Goal: Task Accomplishment & Management: Use online tool/utility

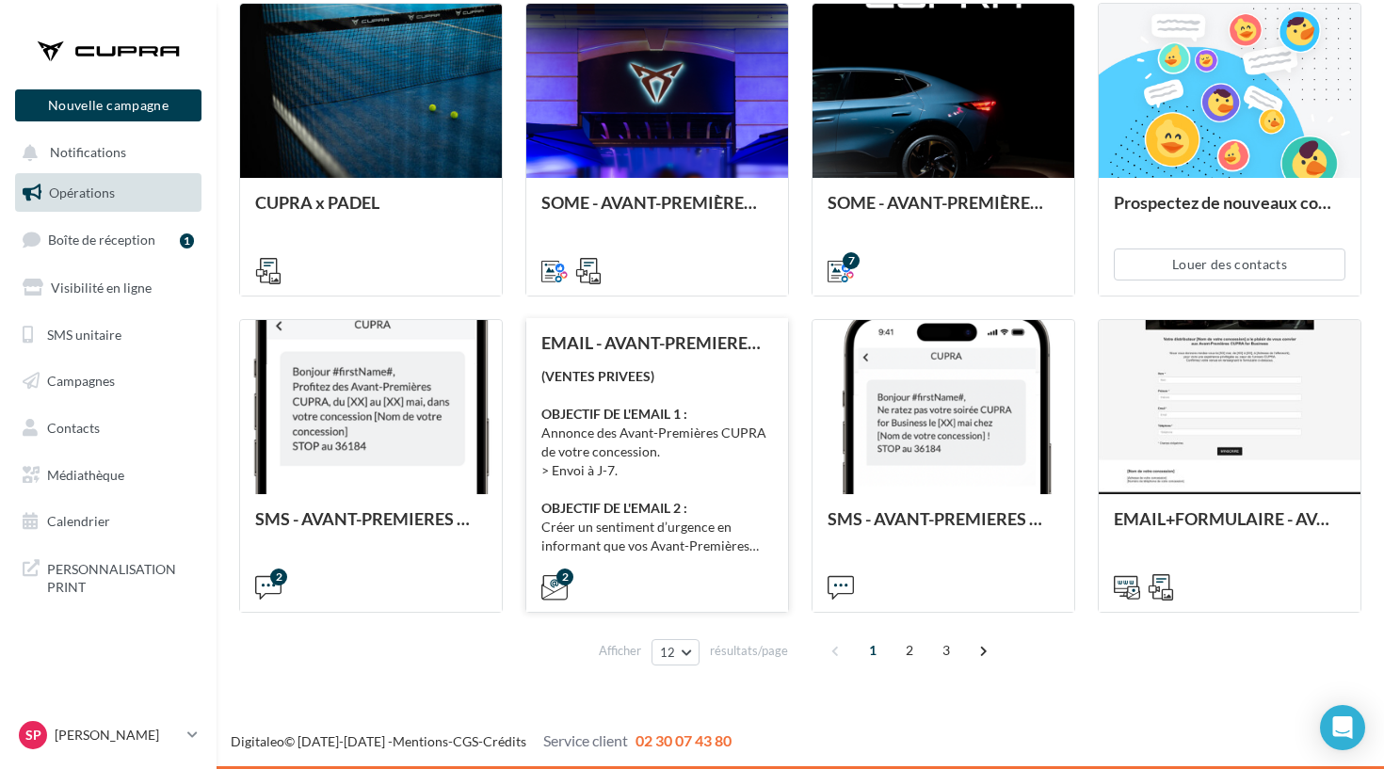
scroll to position [851, 0]
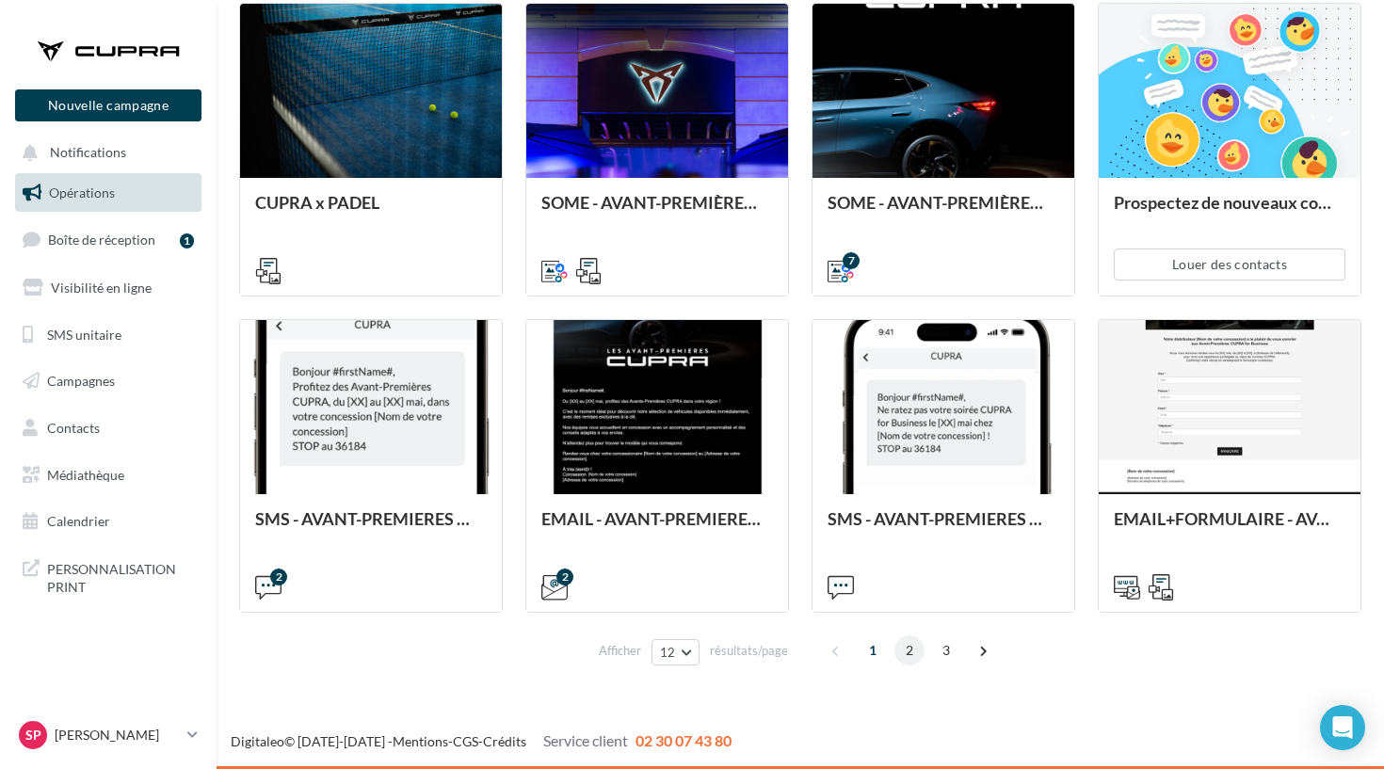
click at [913, 645] on span "2" at bounding box center [910, 651] width 30 height 30
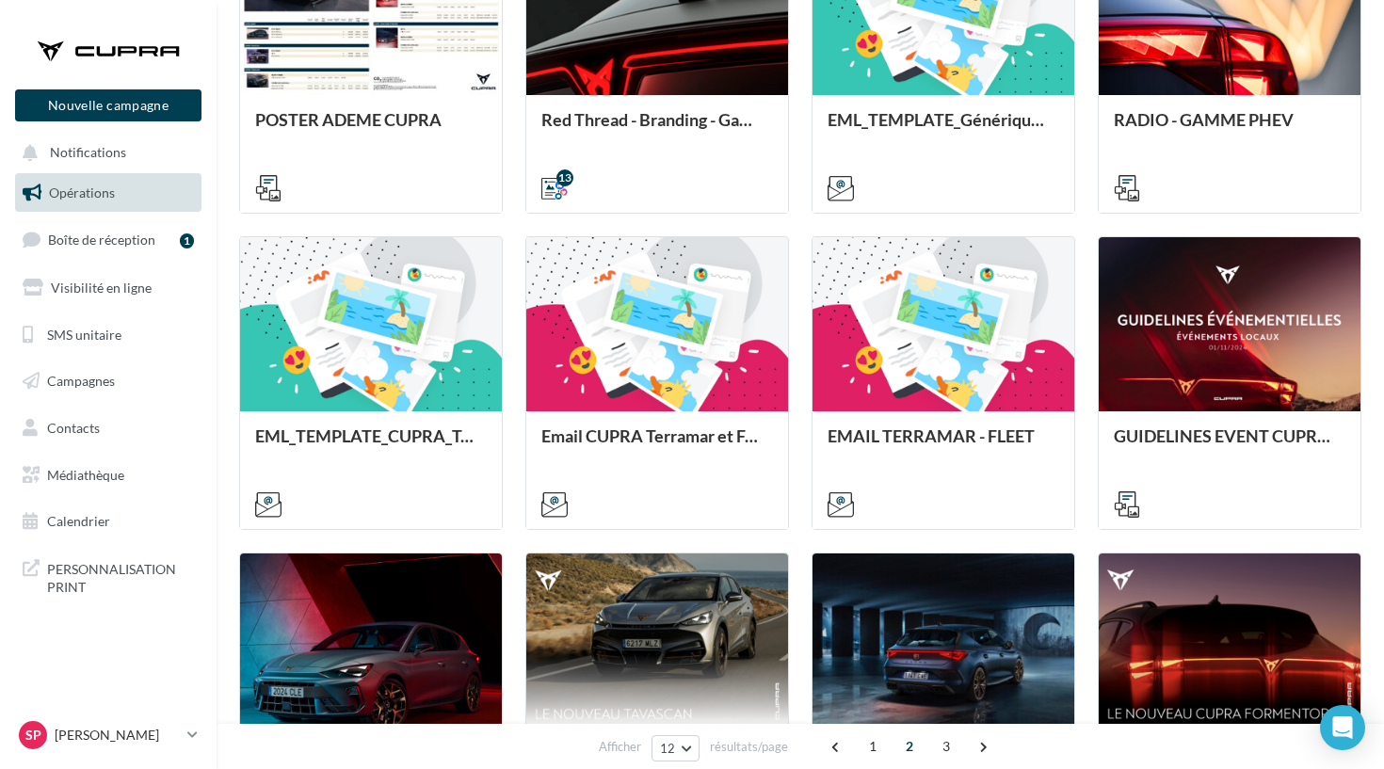
scroll to position [629, 0]
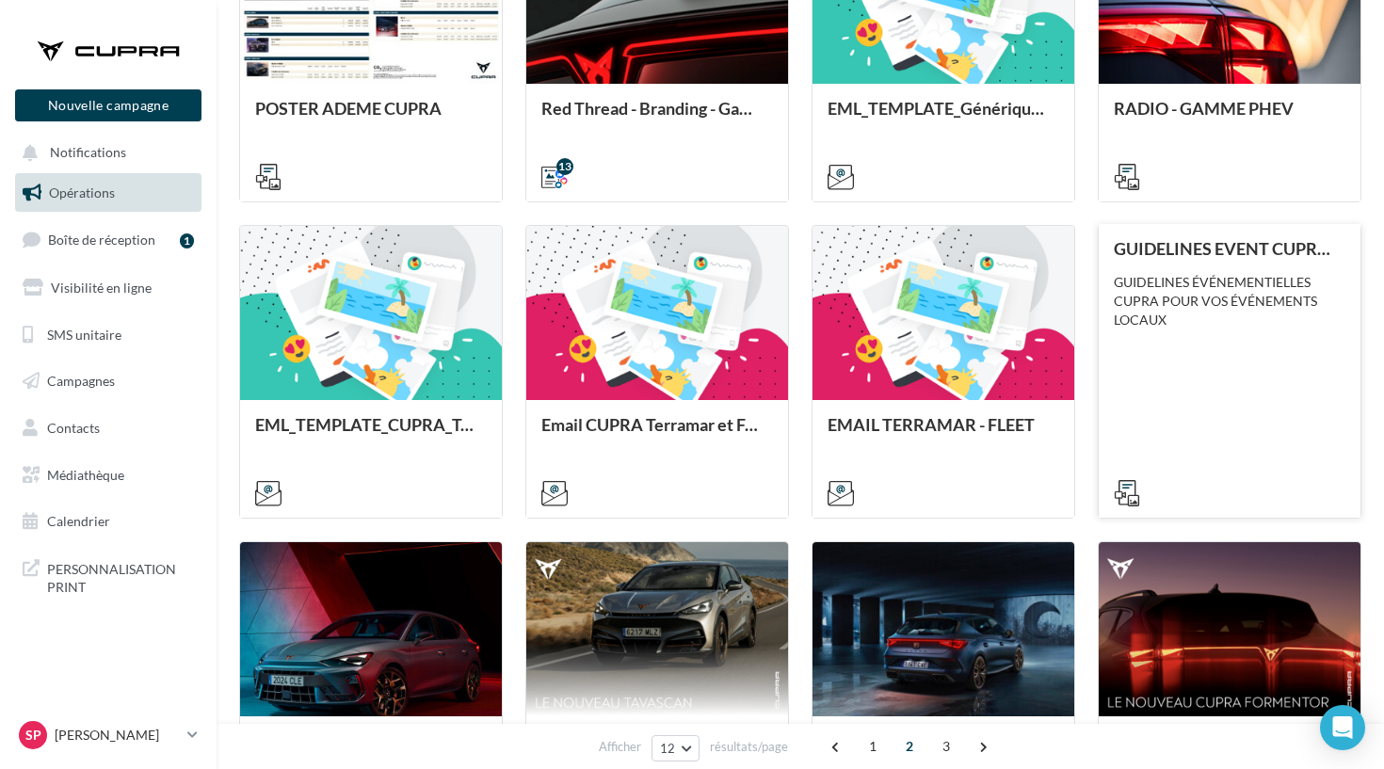
click at [1242, 420] on div "GUIDELINES EVENT CUPRA - LOCAL GUIDELINES ÉVÉNEMENTIELLES CUPRA POUR VOS ÉVÉNEM…" at bounding box center [1230, 370] width 232 height 262
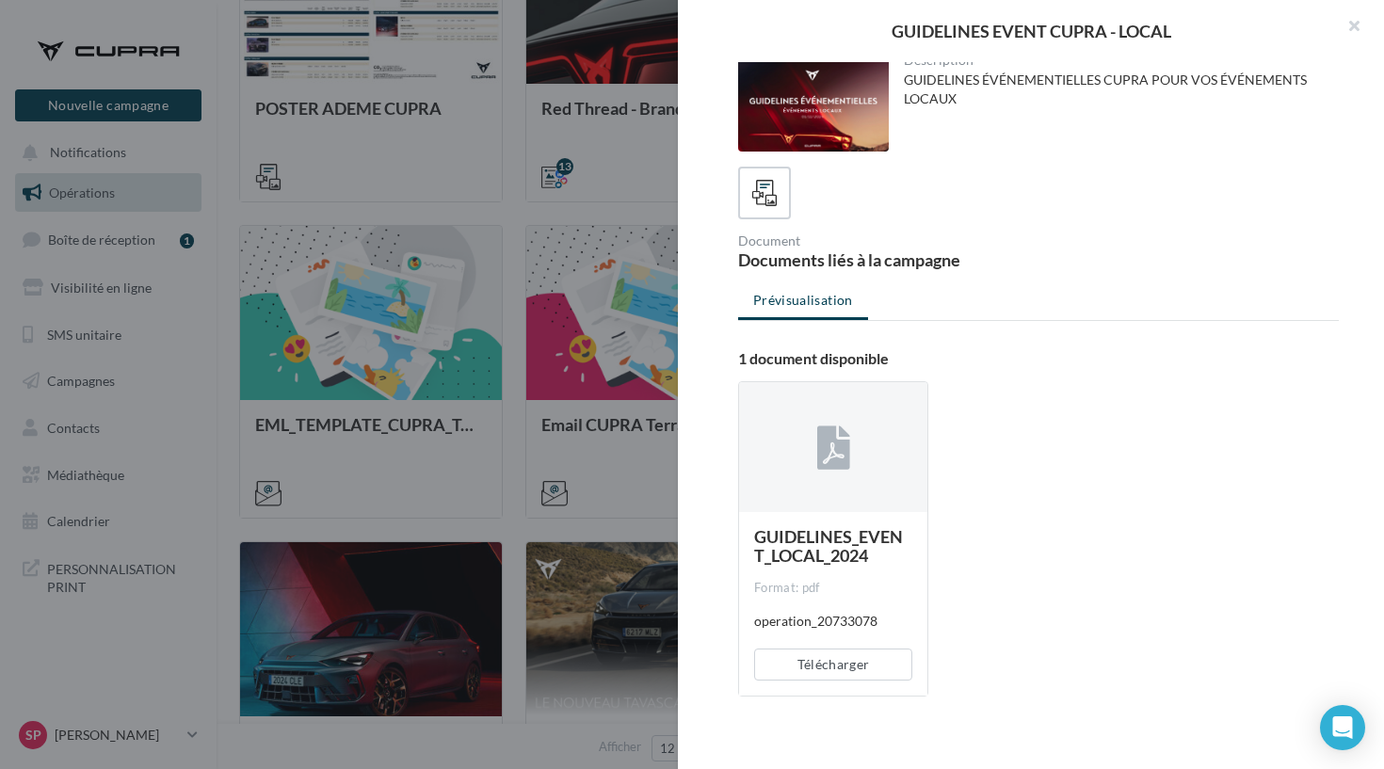
scroll to position [13, 0]
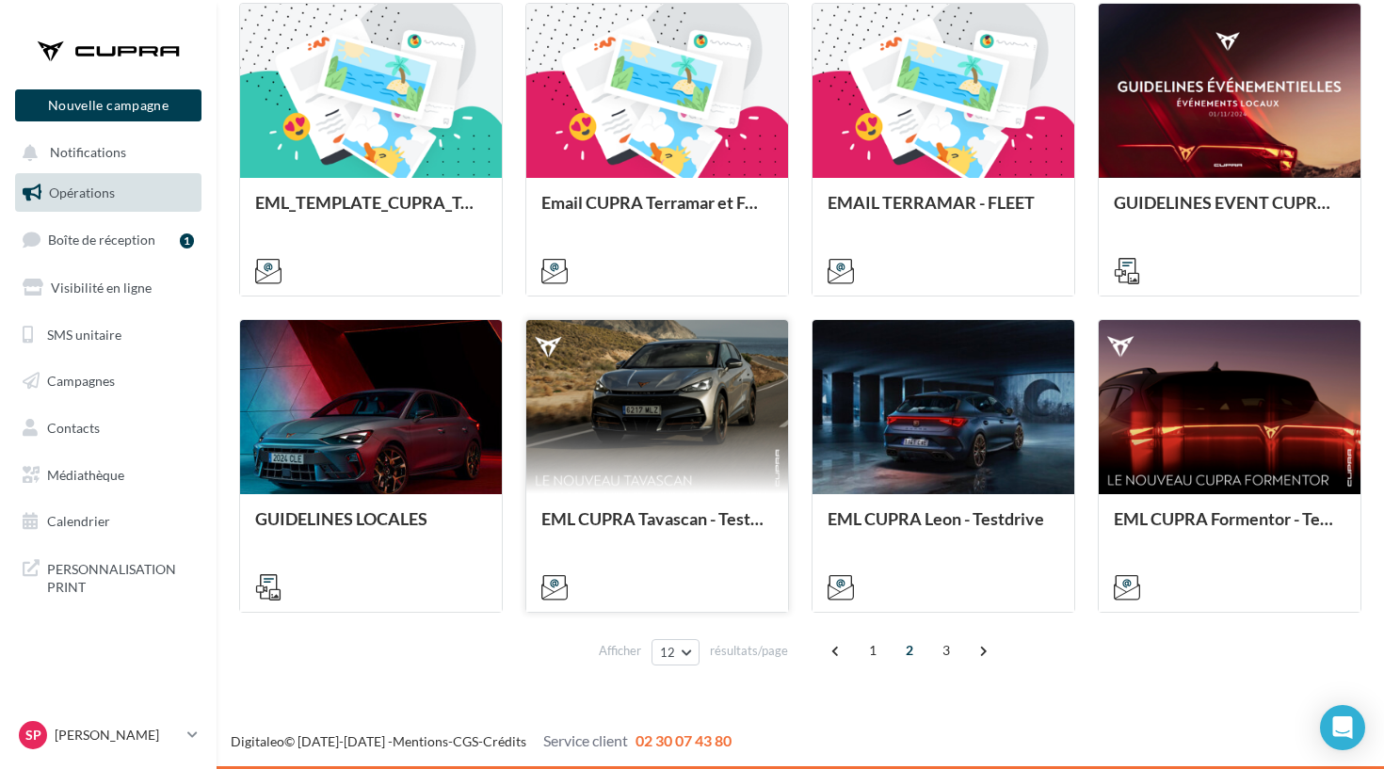
scroll to position [851, 0]
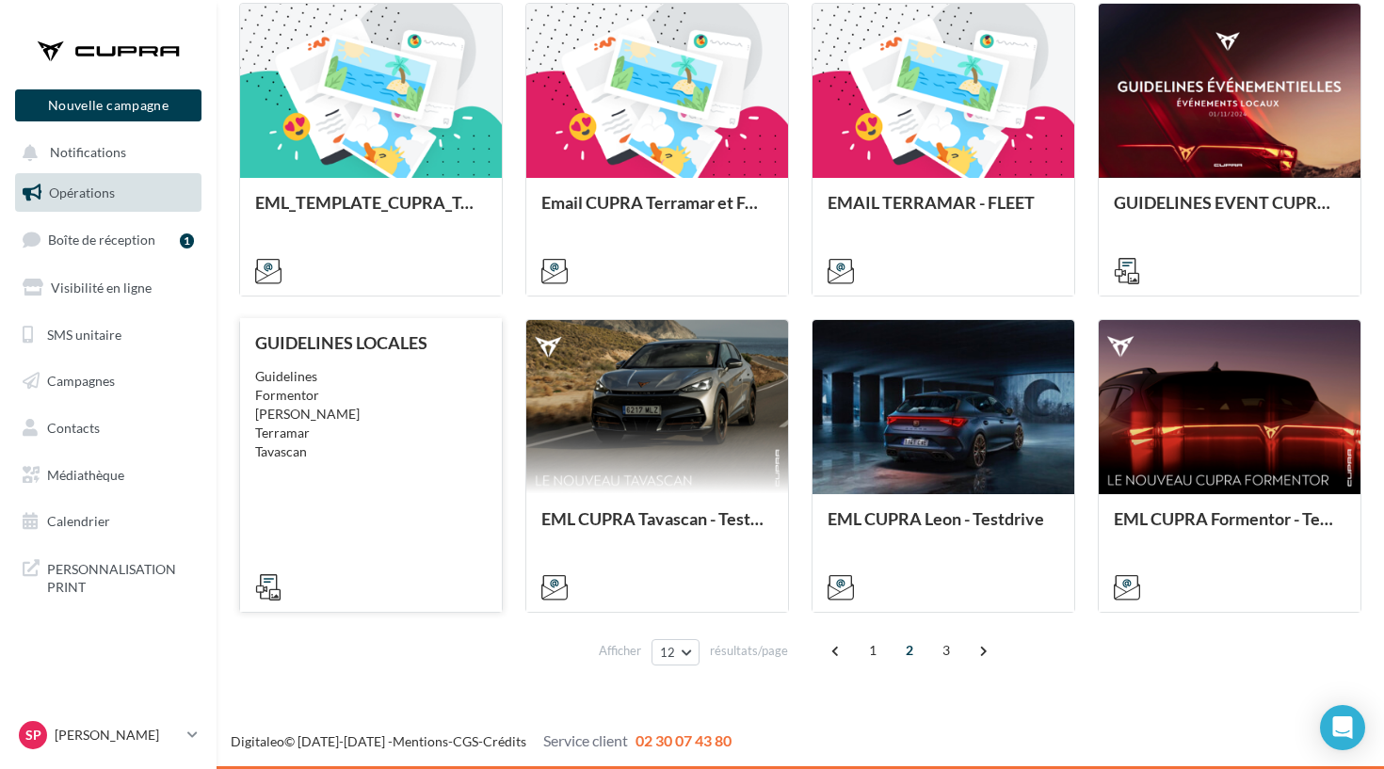
click at [430, 486] on div "GUIDELINES LOCALES Guidelines Formentor [PERSON_NAME] Tavascan" at bounding box center [371, 464] width 232 height 262
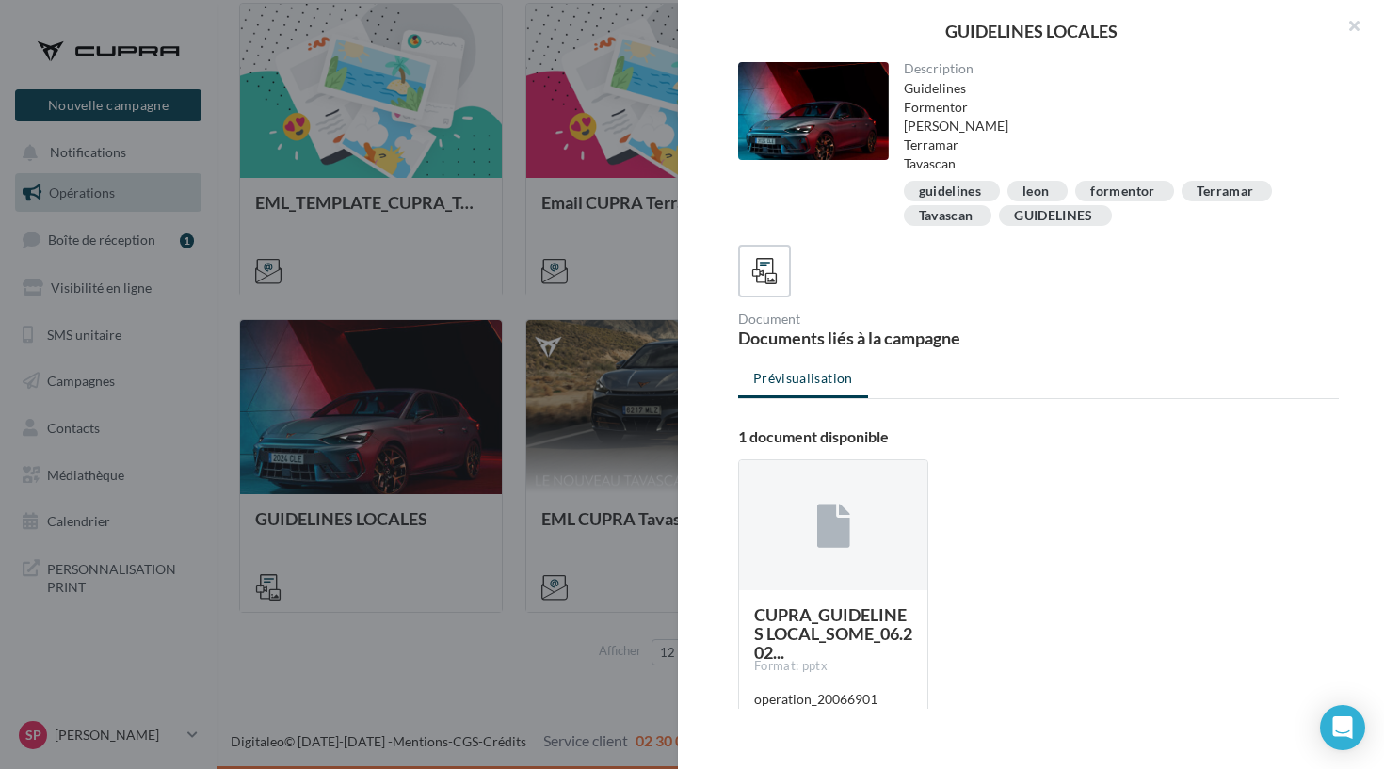
click at [562, 397] on div at bounding box center [692, 384] width 1384 height 769
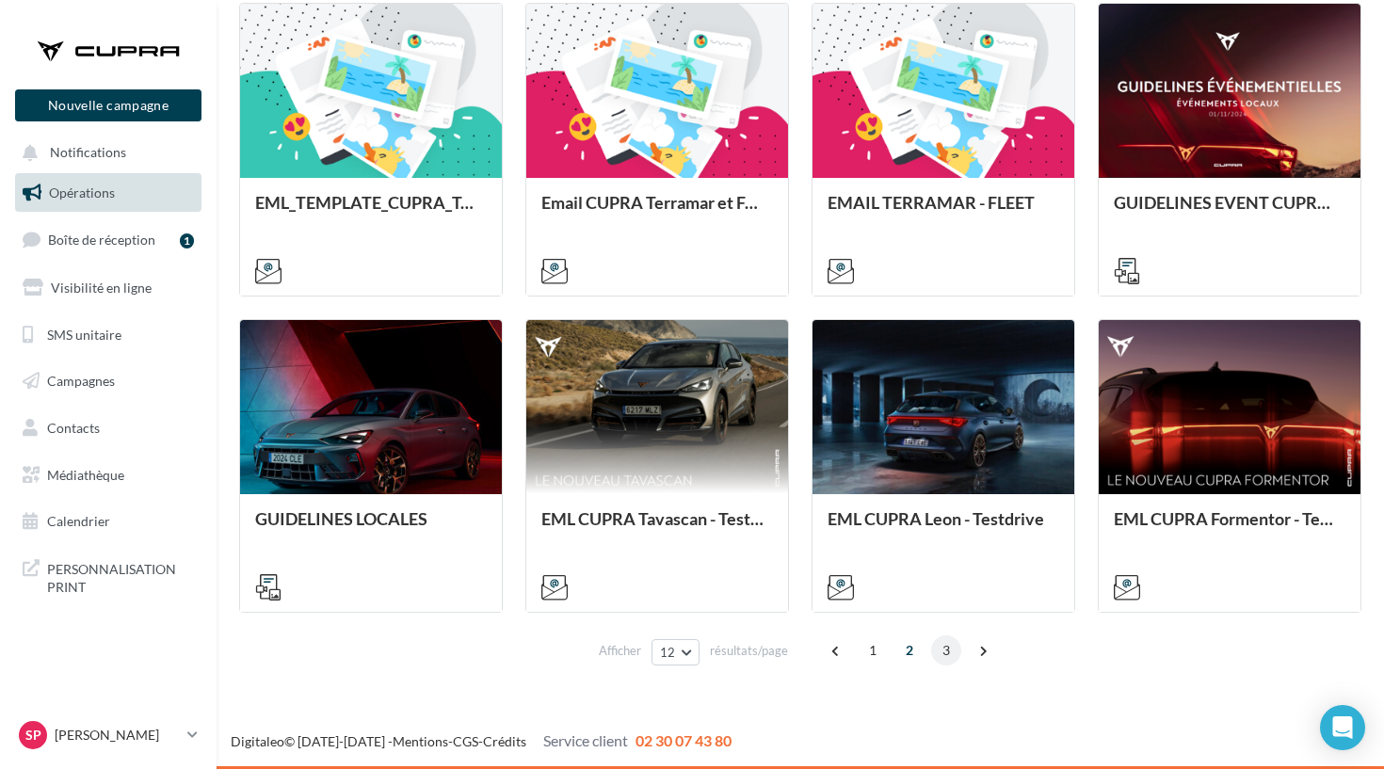
click at [941, 646] on span "3" at bounding box center [946, 651] width 30 height 30
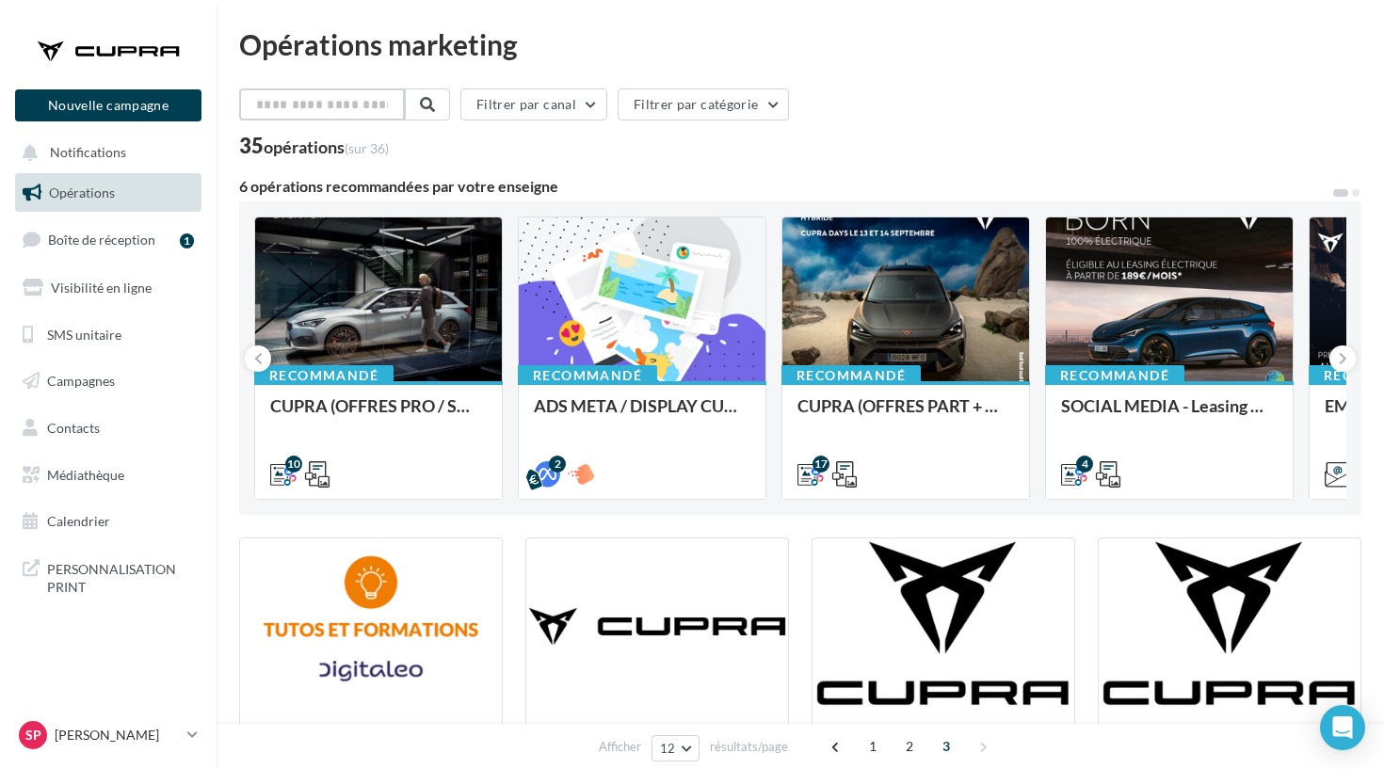
scroll to position [0, 0]
click at [319, 116] on input "text" at bounding box center [322, 105] width 166 height 32
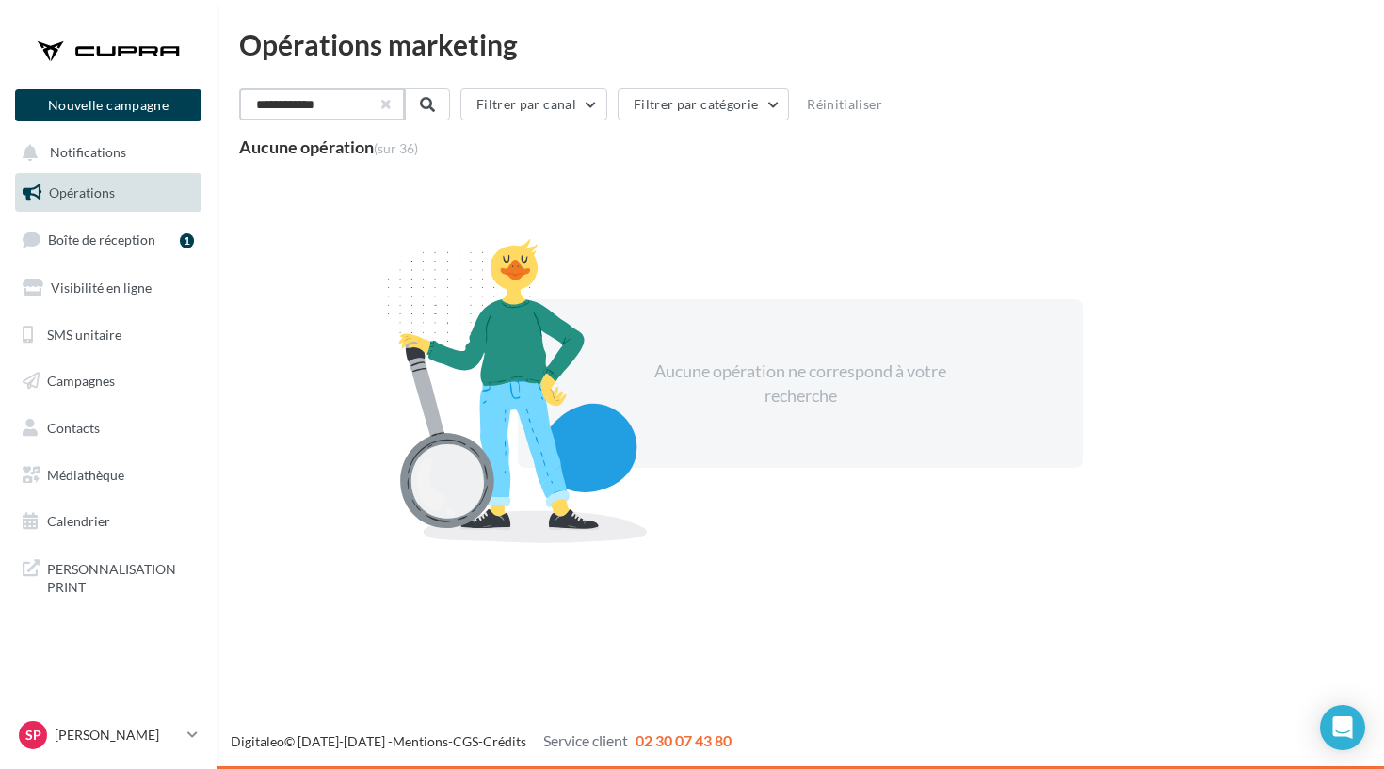
type input "**********"
click at [388, 101] on button "button" at bounding box center [384, 105] width 8 height 8
type input "********"
click at [388, 101] on button "button" at bounding box center [384, 105] width 8 height 8
click at [405, 99] on input "***" at bounding box center [322, 105] width 166 height 32
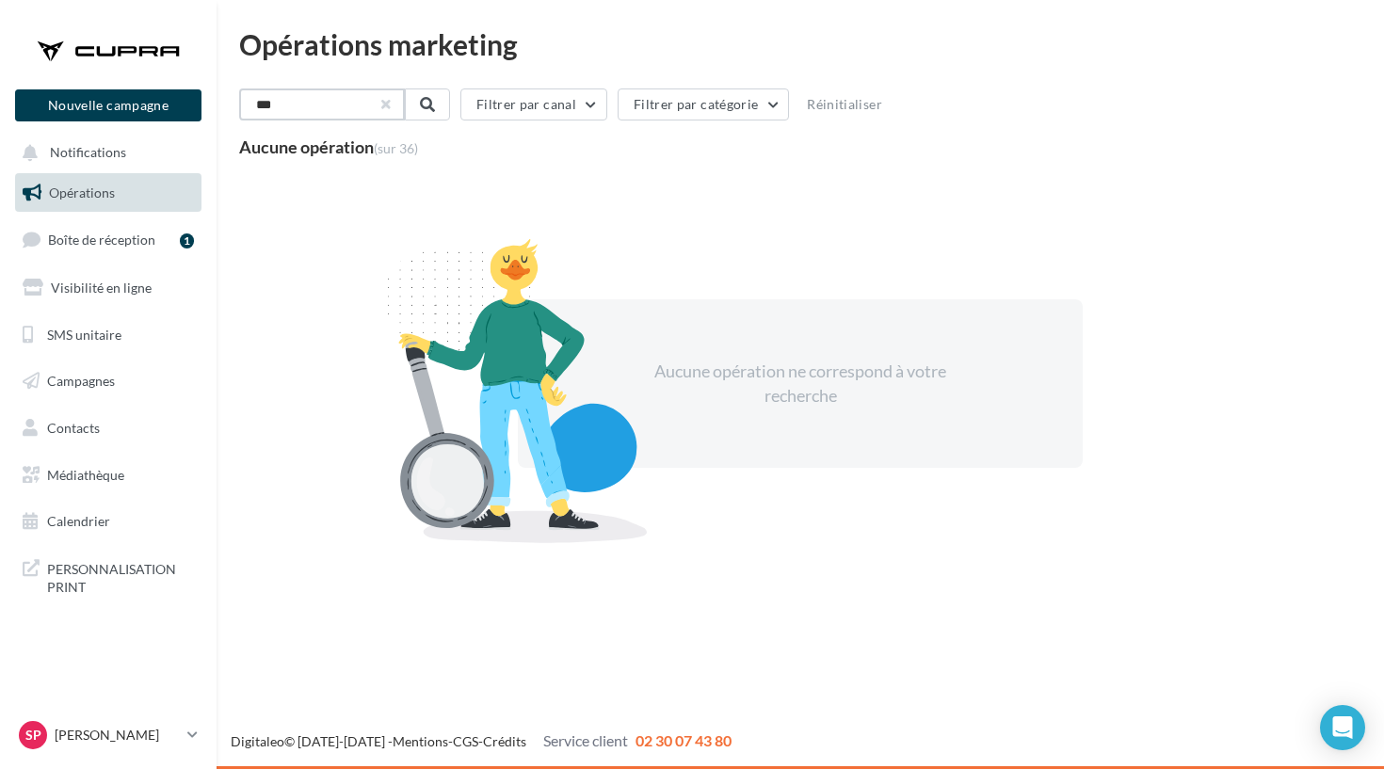
type input "***"
click at [388, 107] on button "button" at bounding box center [384, 105] width 8 height 8
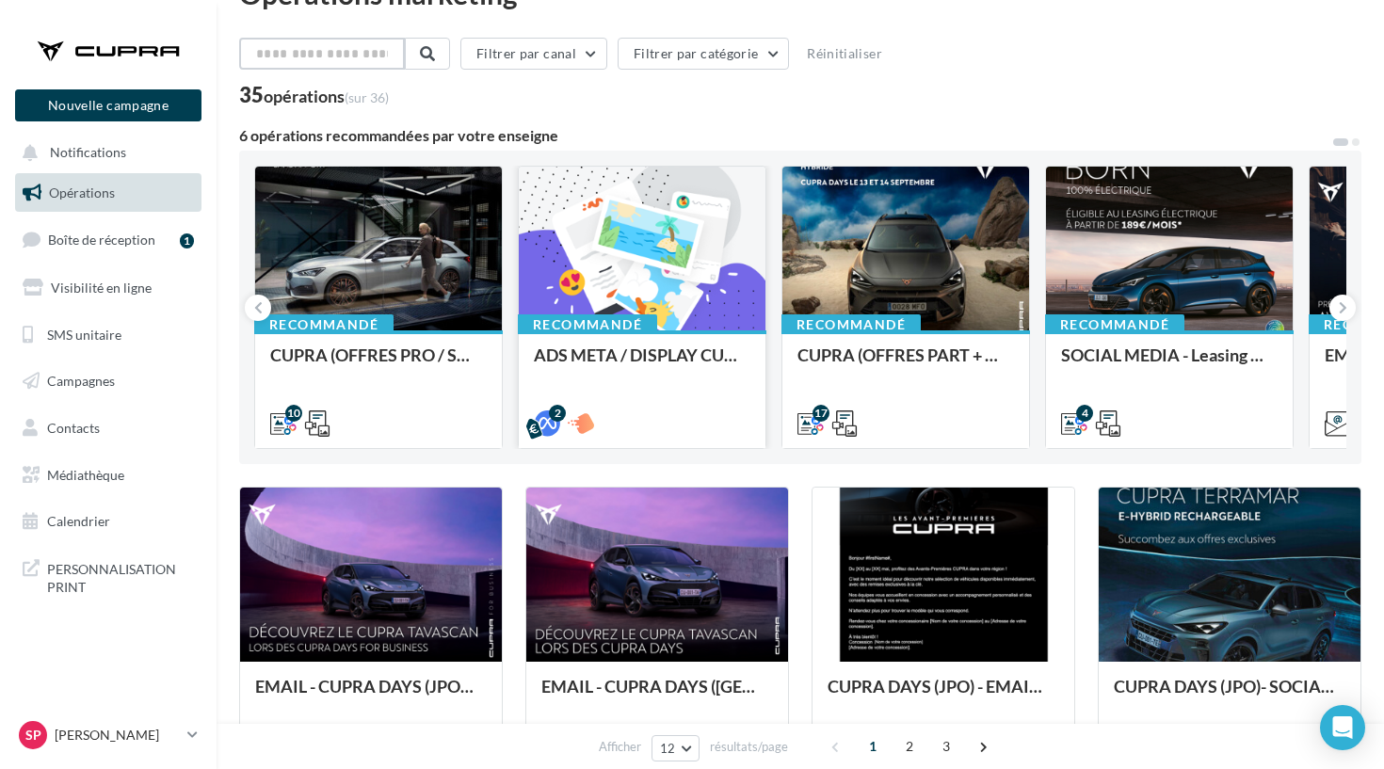
scroll to position [243, 0]
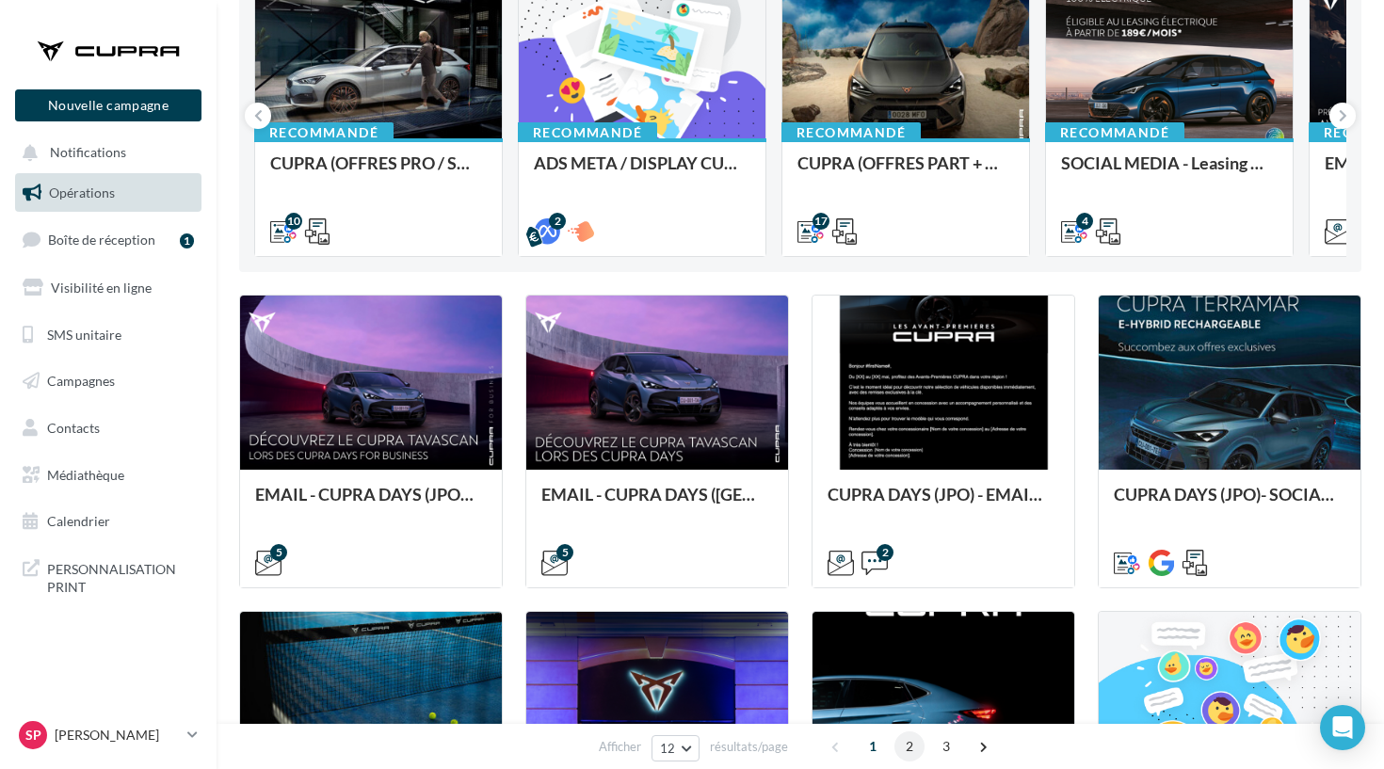
click at [922, 744] on span "2" at bounding box center [910, 747] width 30 height 30
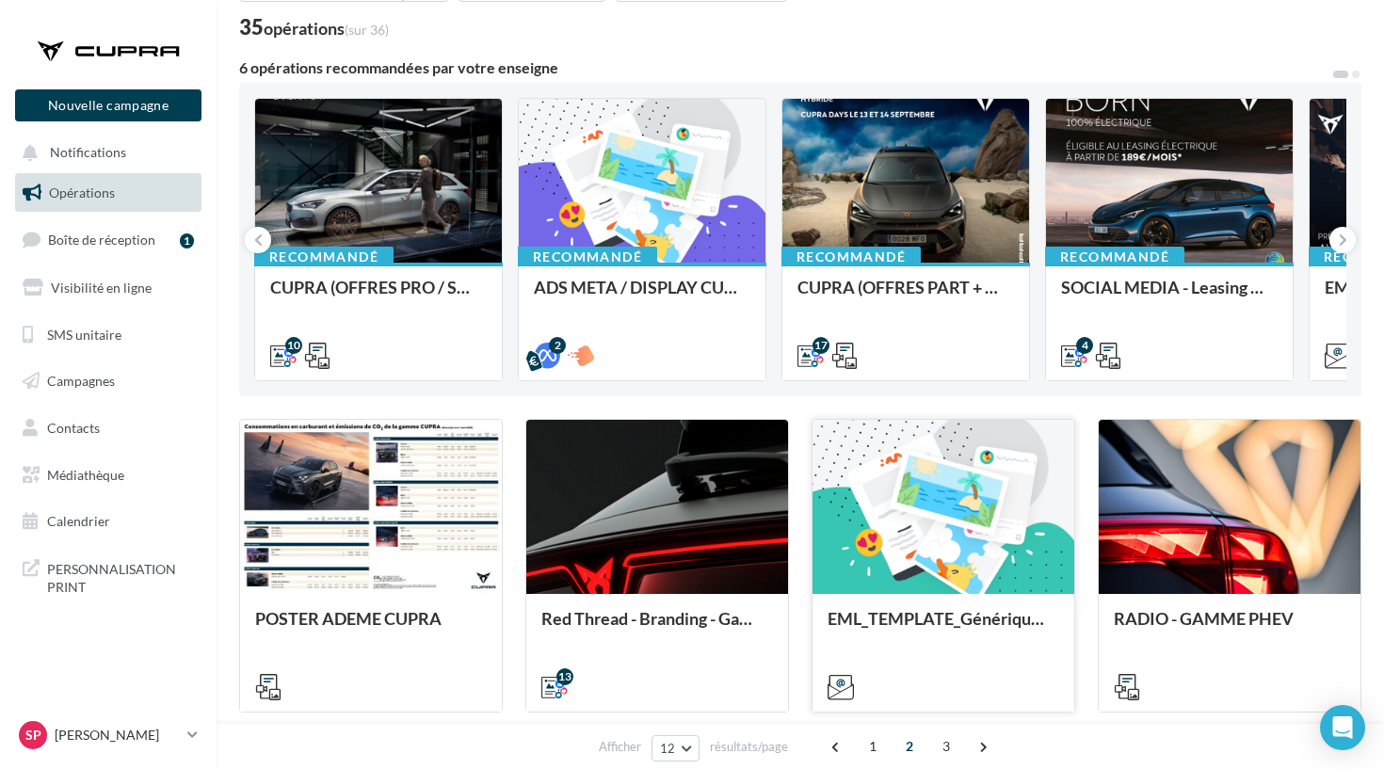
scroll to position [171, 0]
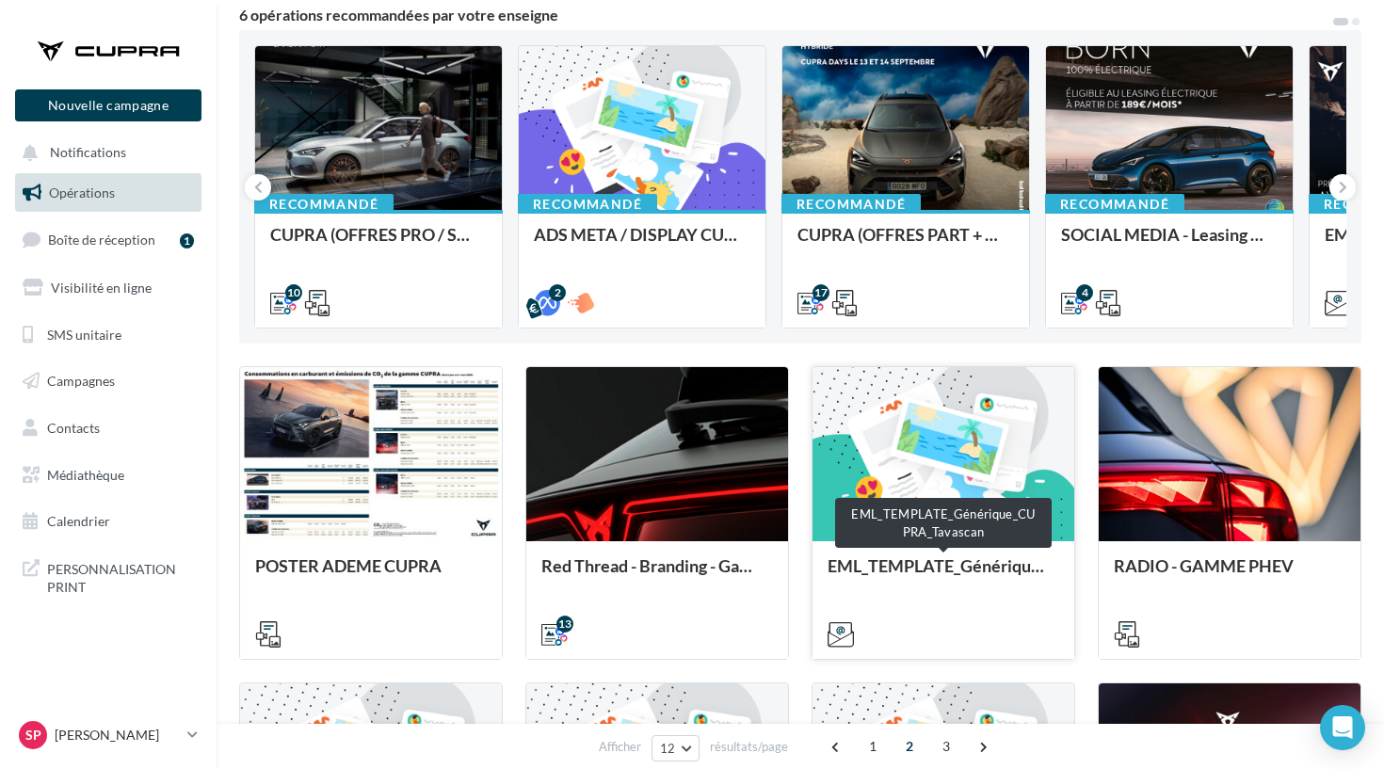
click at [1016, 554] on div "EML_TEMPLATE_Générique_CUPRA_Tavascan" at bounding box center [944, 600] width 262 height 116
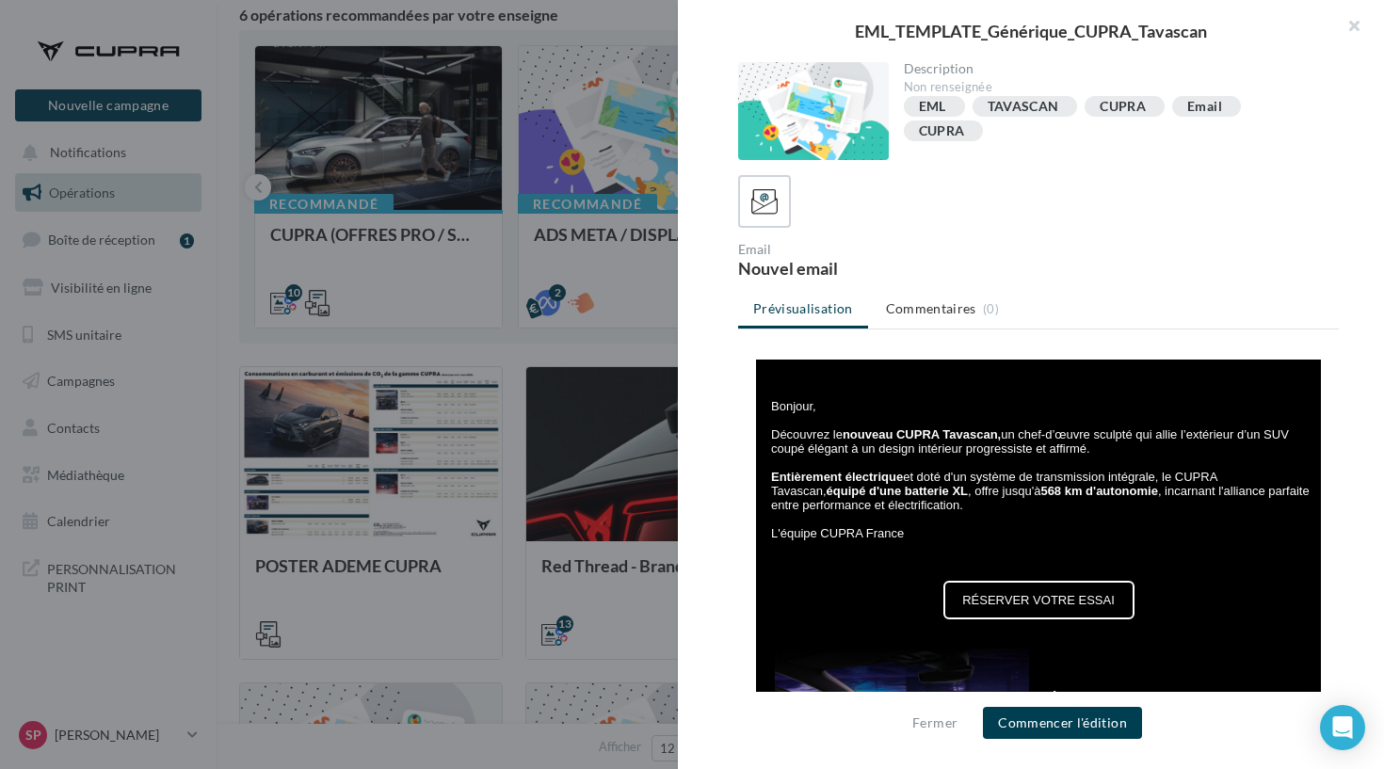
scroll to position [386, 0]
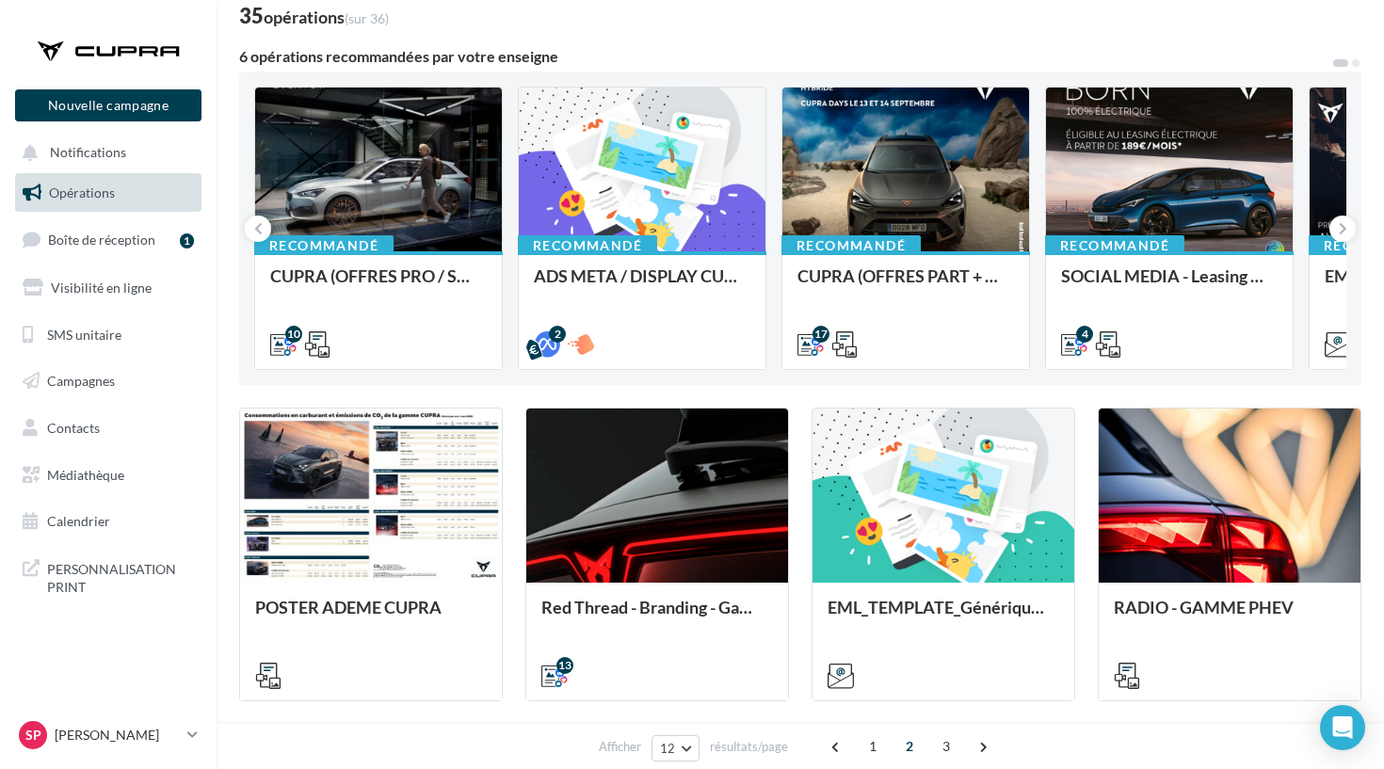
scroll to position [116, 0]
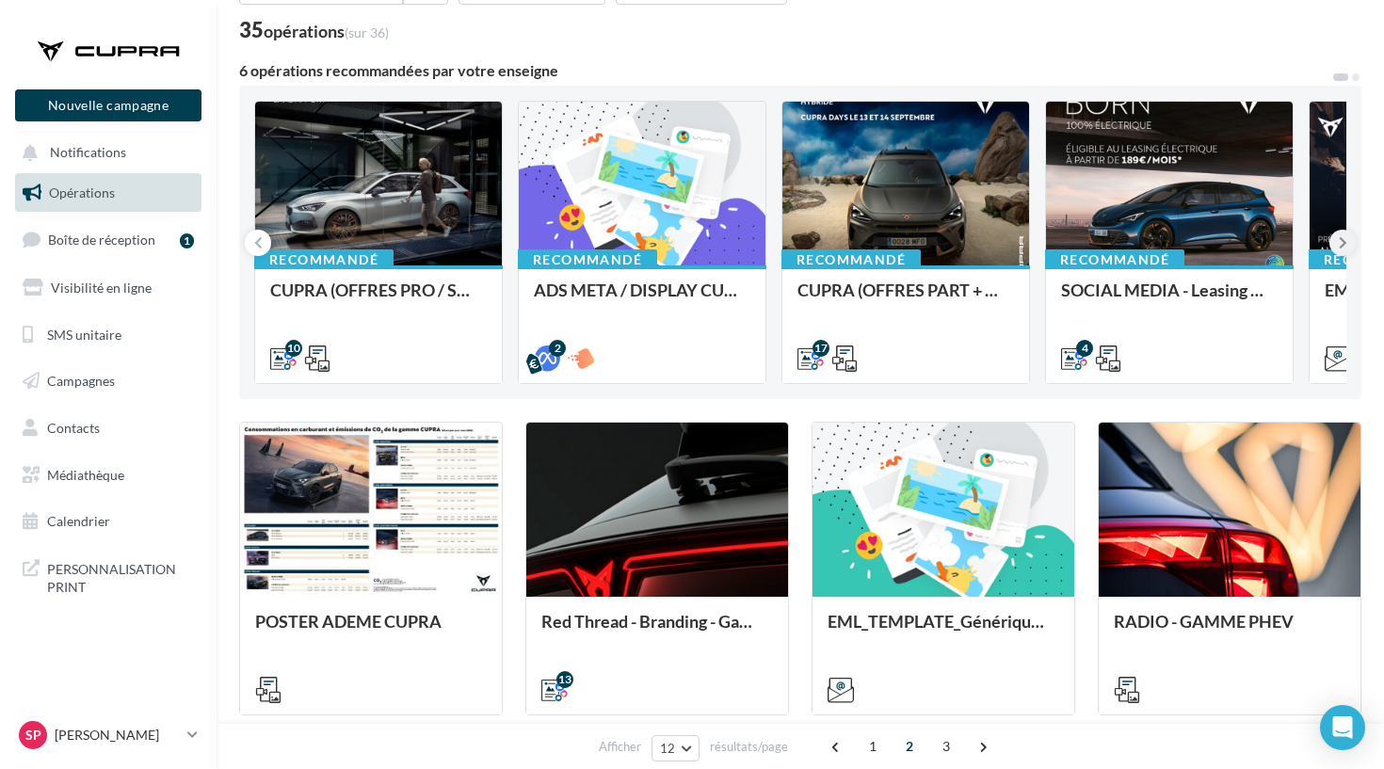
click at [1341, 249] on icon at bounding box center [1343, 243] width 8 height 19
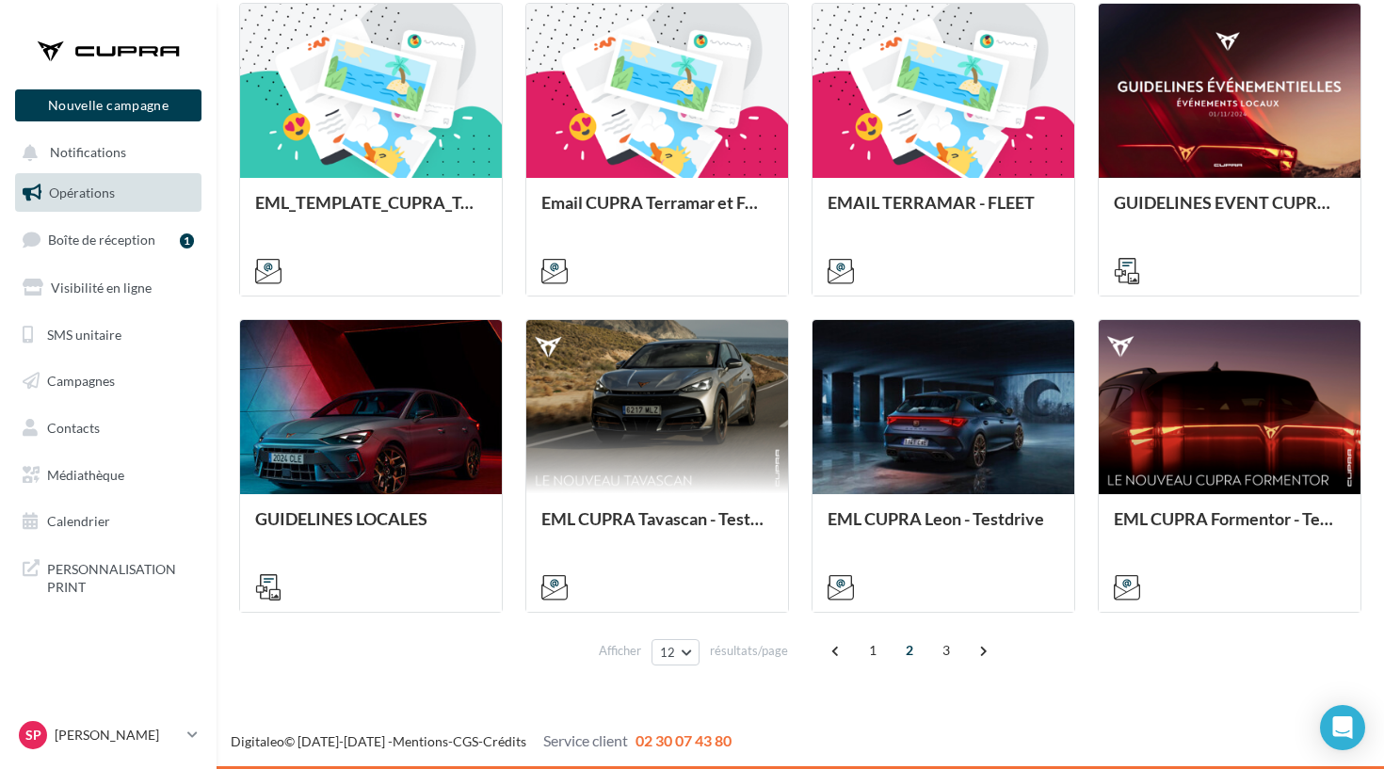
scroll to position [851, 0]
click at [877, 637] on span "1" at bounding box center [873, 651] width 30 height 30
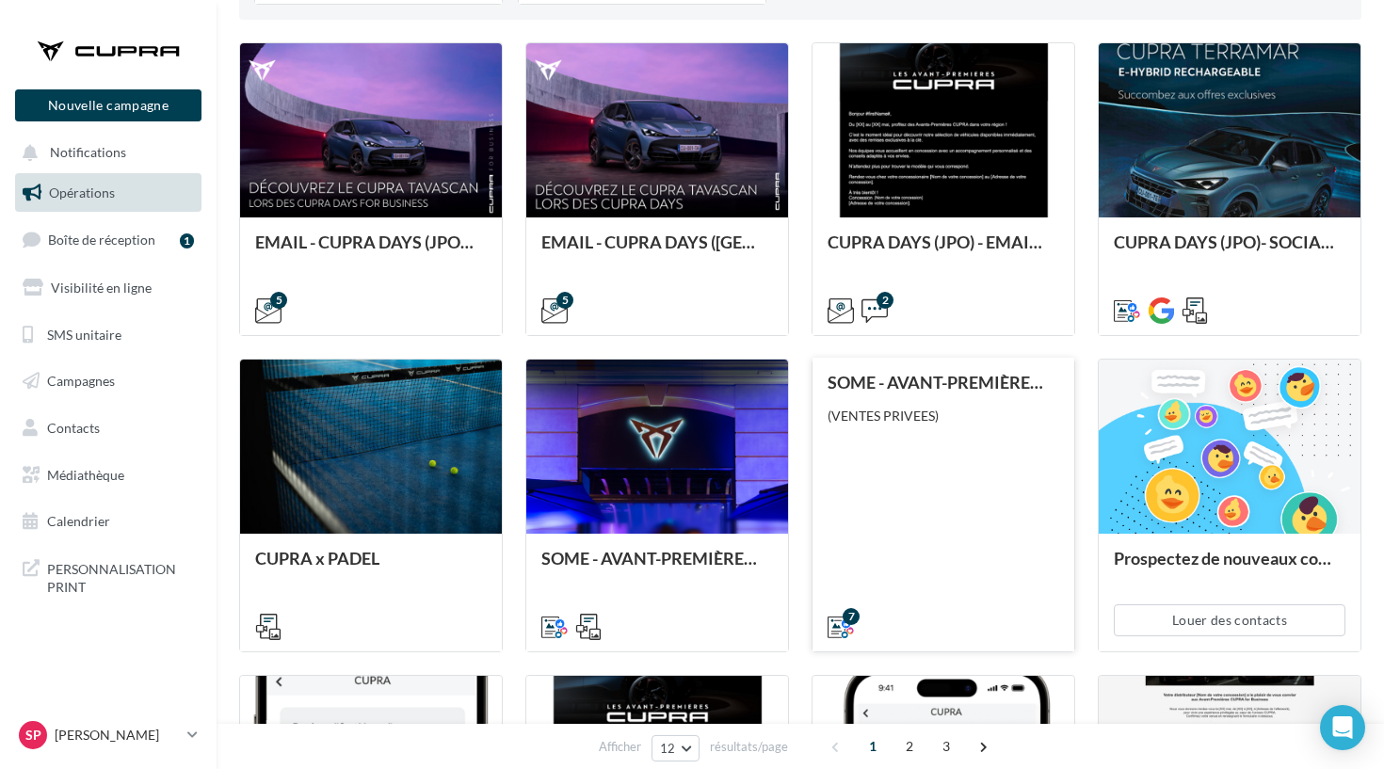
scroll to position [494, 0]
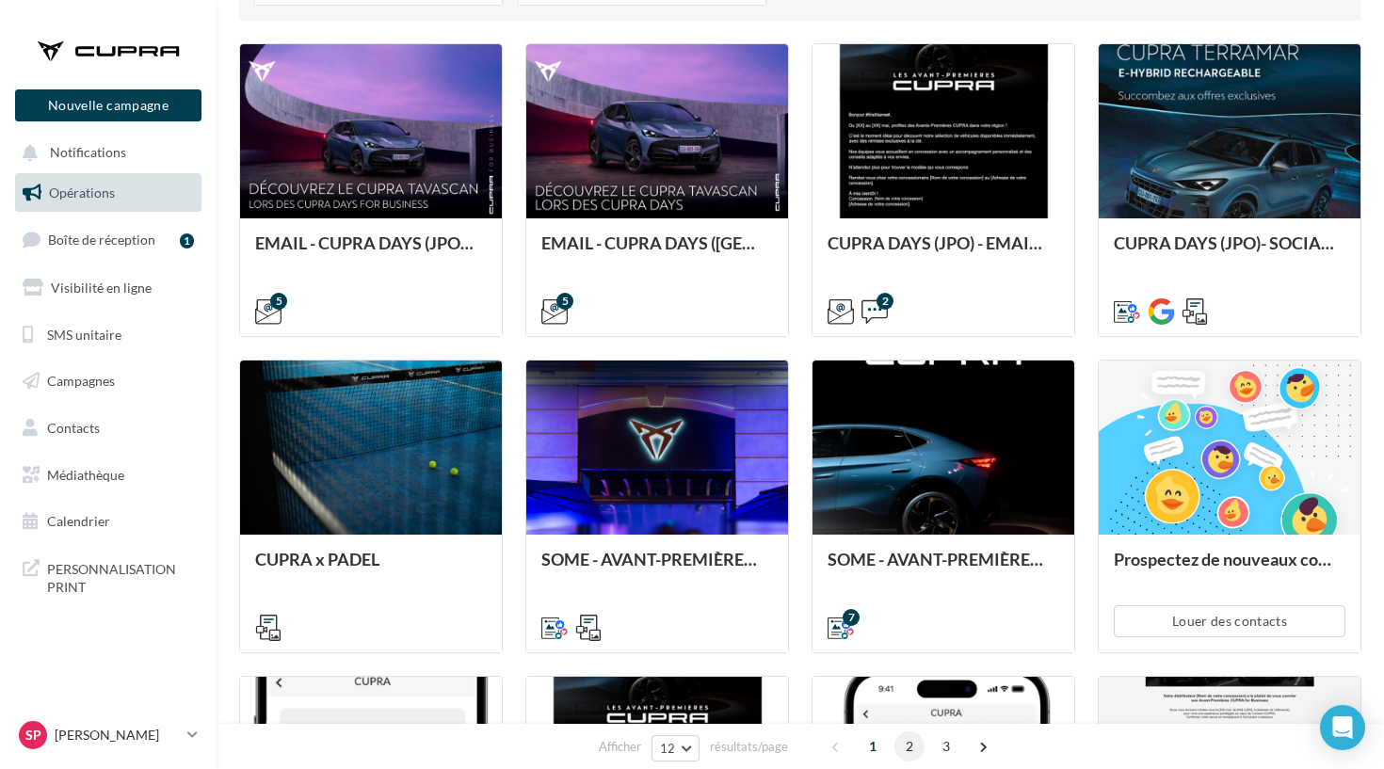
click at [907, 749] on span "2" at bounding box center [910, 747] width 30 height 30
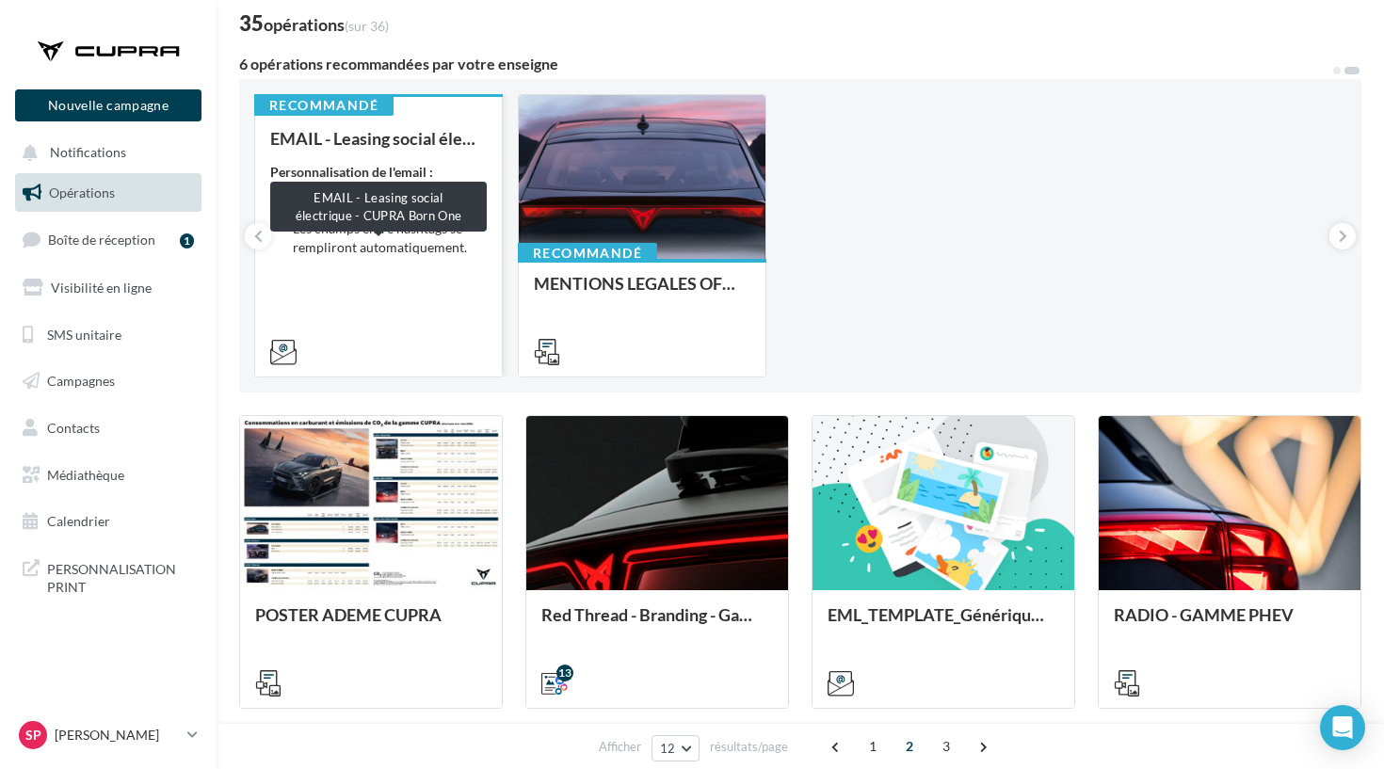
scroll to position [123, 0]
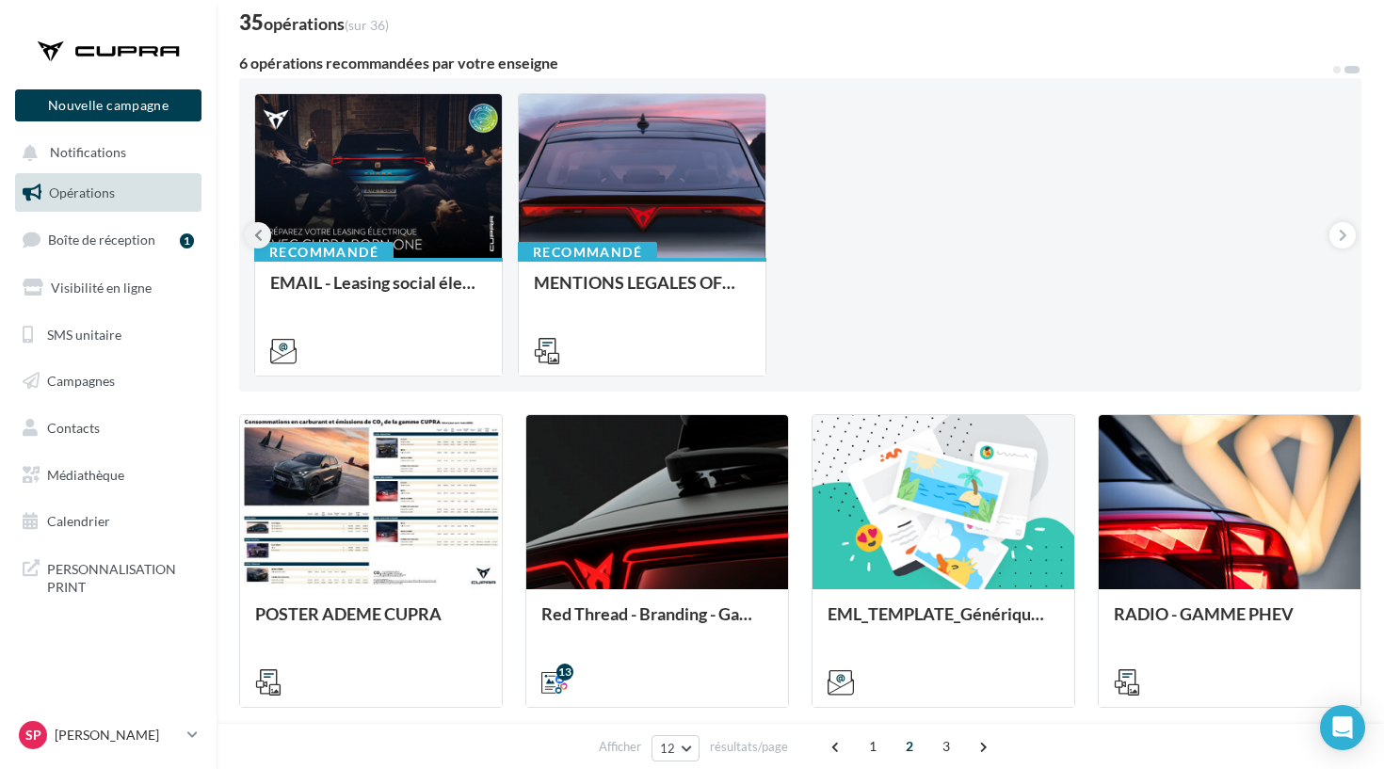
click at [252, 239] on button at bounding box center [258, 235] width 26 height 26
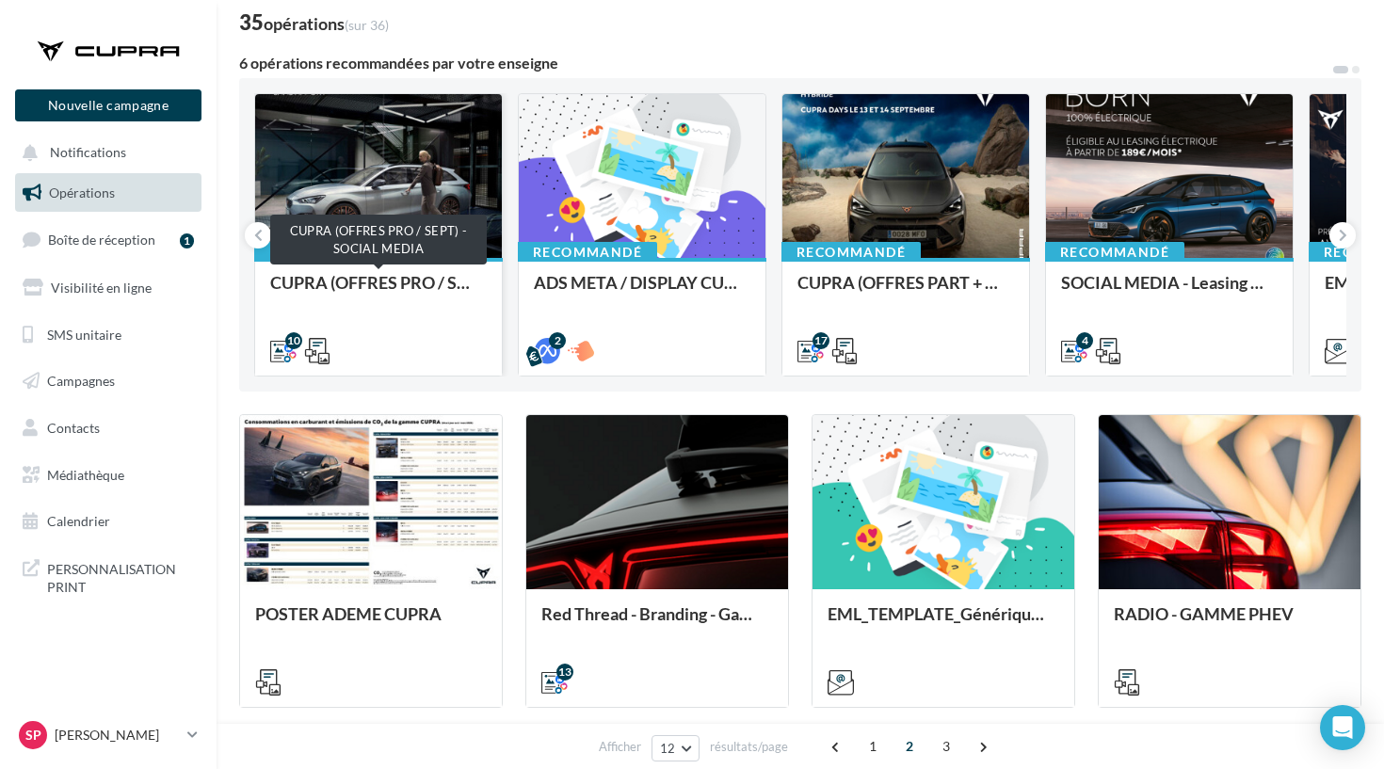
click at [340, 285] on div "CUPRA (OFFRES PRO / SEPT) - SOCIAL MEDIA" at bounding box center [378, 292] width 217 height 38
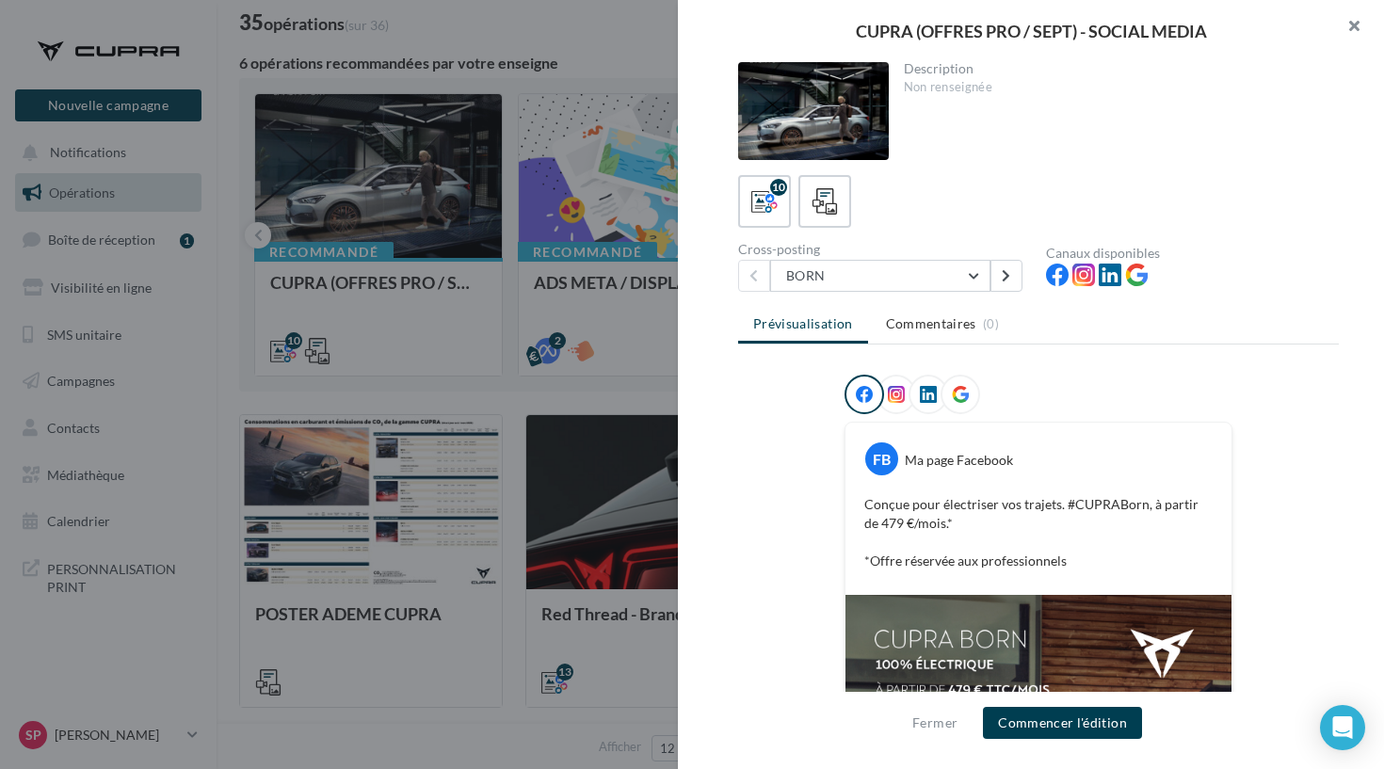
click at [1343, 29] on button "button" at bounding box center [1346, 28] width 75 height 57
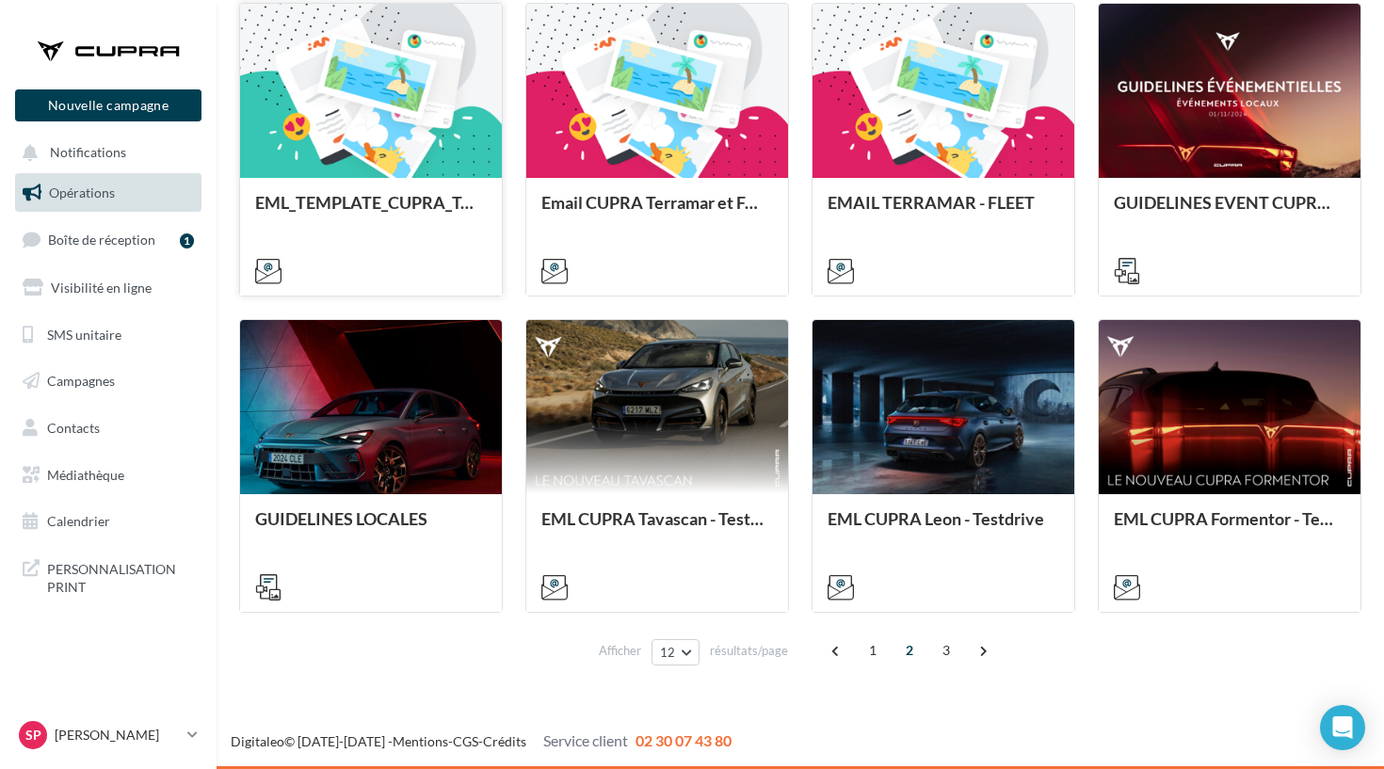
scroll to position [851, 0]
